Goal: Go to known website: Access a specific website the user already knows

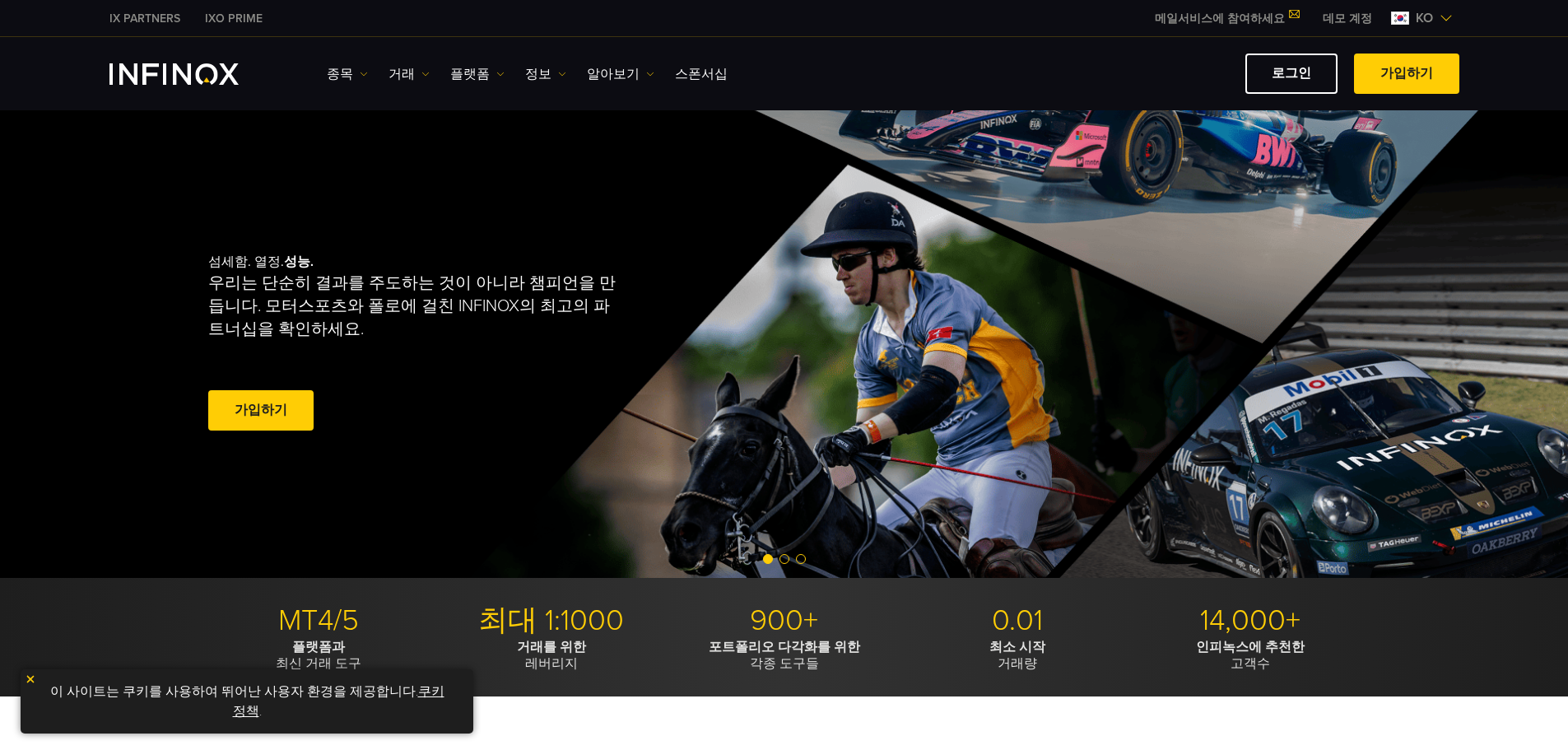
click at [615, 76] on link "로그인" at bounding box center [1291, 74] width 92 height 40
